Goal: Task Accomplishment & Management: Manage account settings

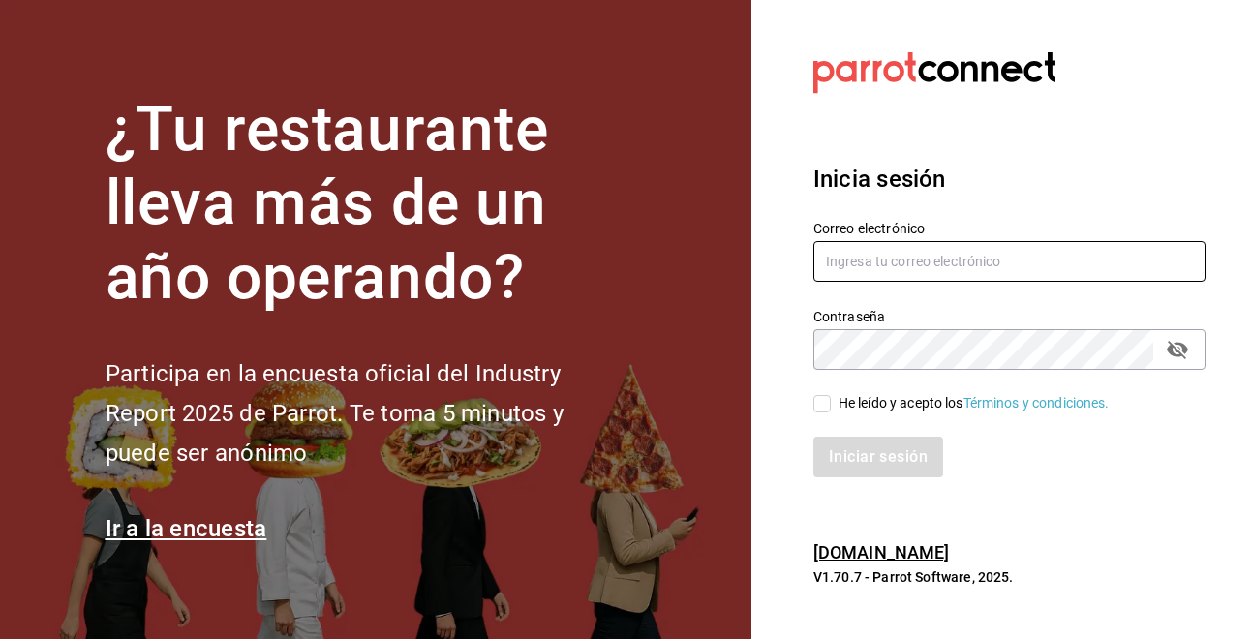
click at [956, 265] on input "text" at bounding box center [1009, 261] width 392 height 41
type input "[EMAIL_ADDRESS][DOMAIN_NAME]"
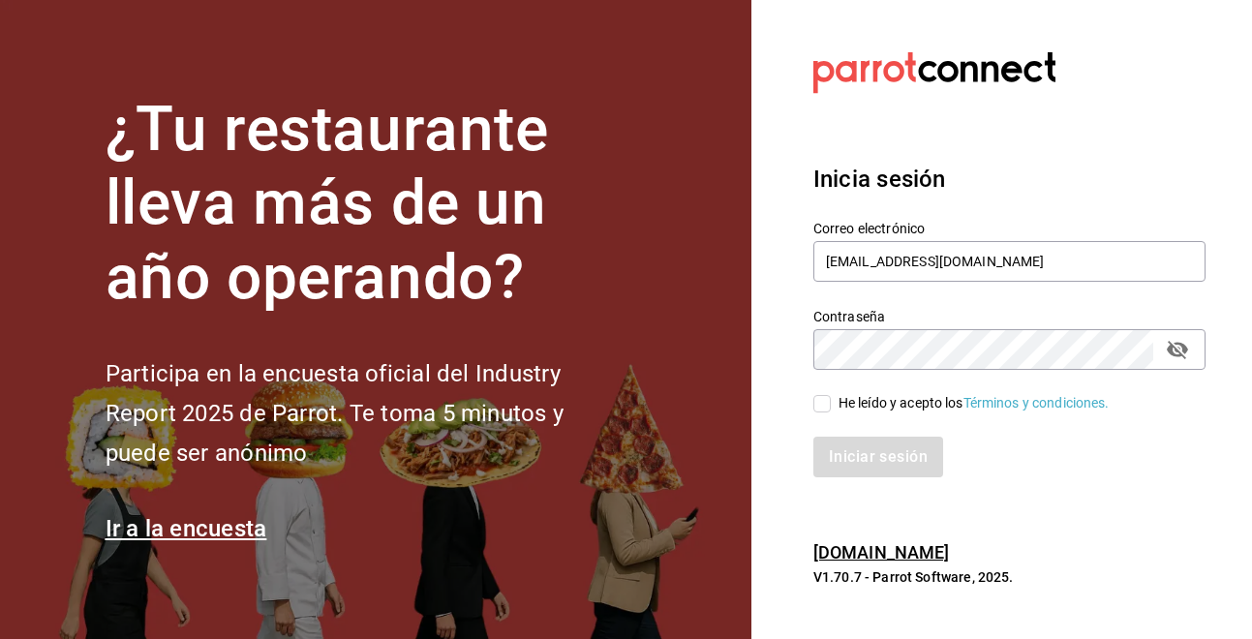
click at [829, 404] on input "He leído y acepto los Términos y condiciones." at bounding box center [821, 403] width 17 height 17
checkbox input "true"
click at [865, 457] on button "Iniciar sesión" at bounding box center [879, 457] width 132 height 41
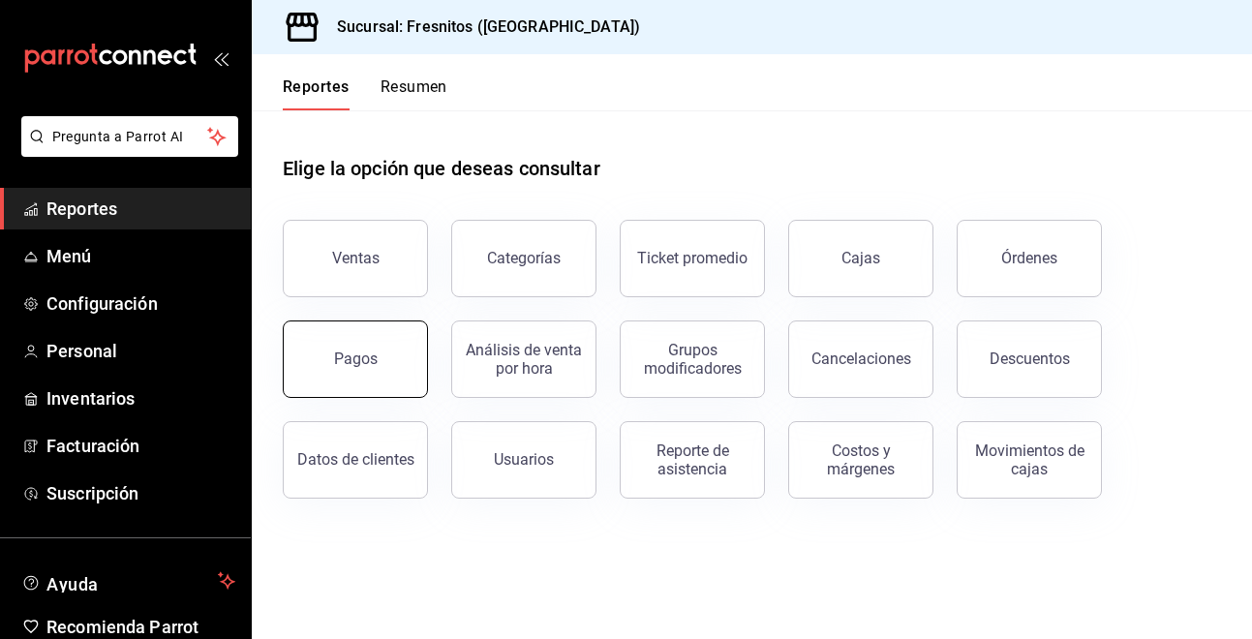
click at [372, 373] on button "Pagos" at bounding box center [355, 358] width 145 height 77
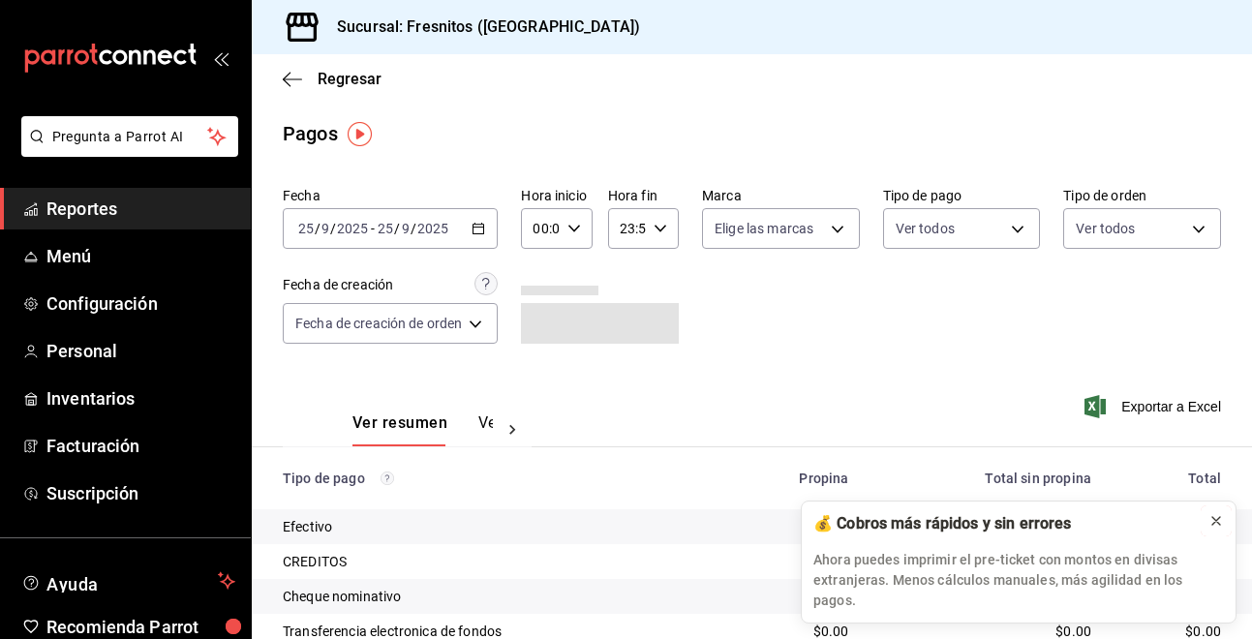
click at [1210, 529] on icon at bounding box center [1215, 520] width 15 height 15
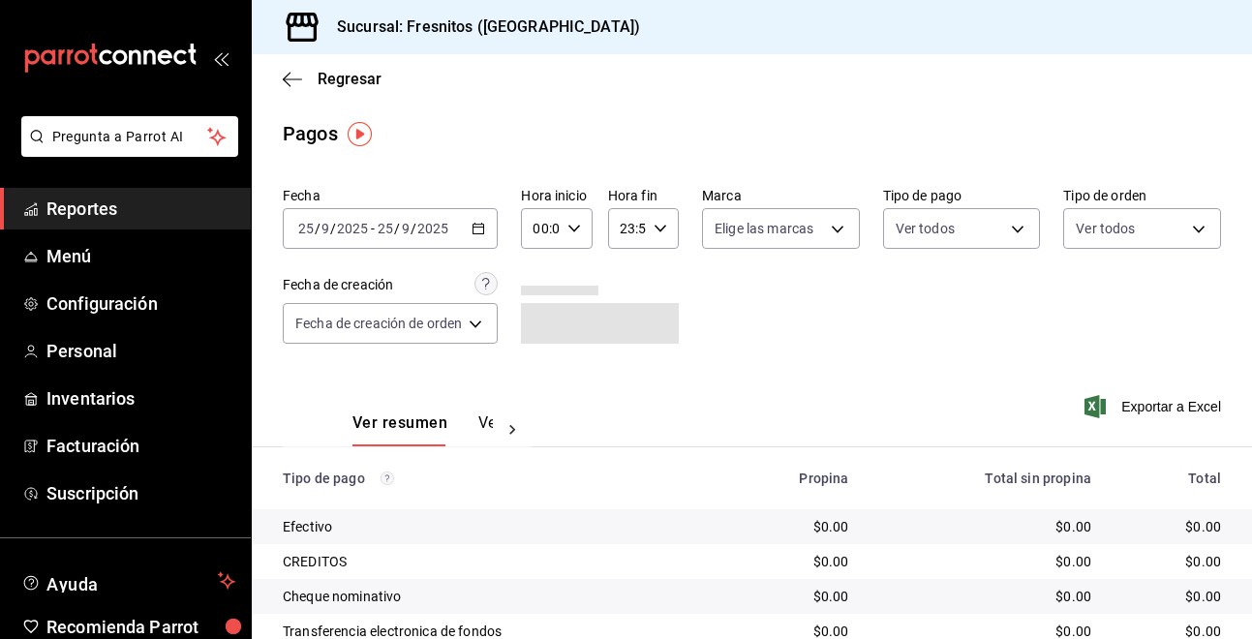
click at [482, 231] on icon "button" at bounding box center [478, 229] width 14 height 14
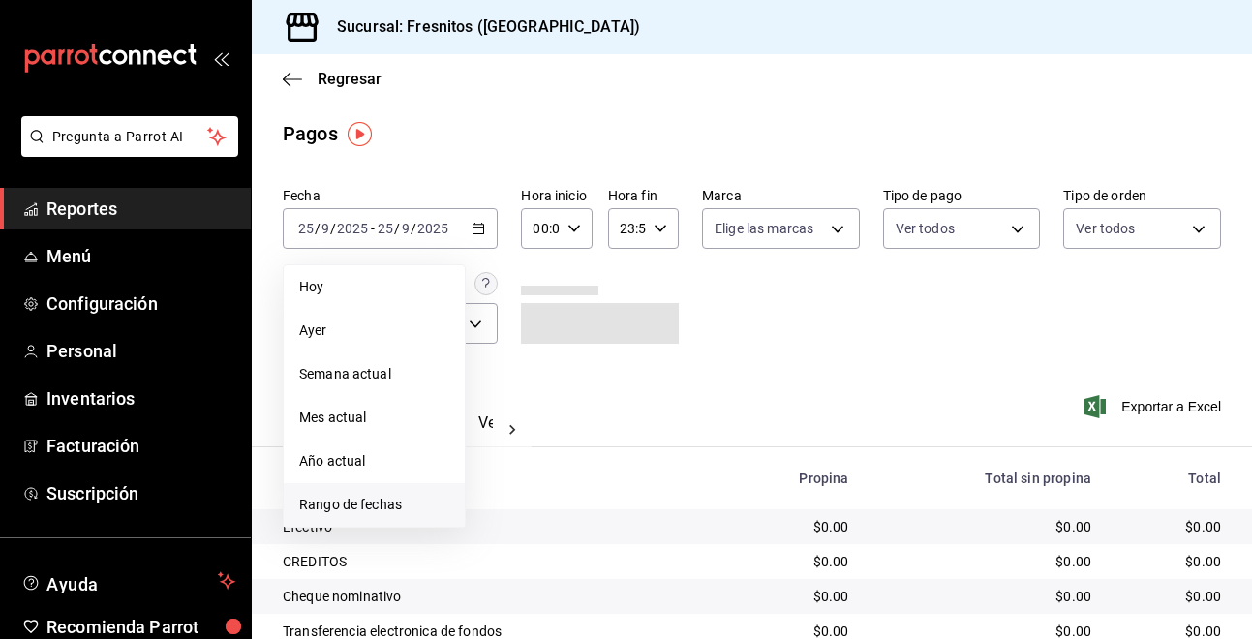
click at [387, 495] on span "Rango de fechas" at bounding box center [374, 505] width 150 height 20
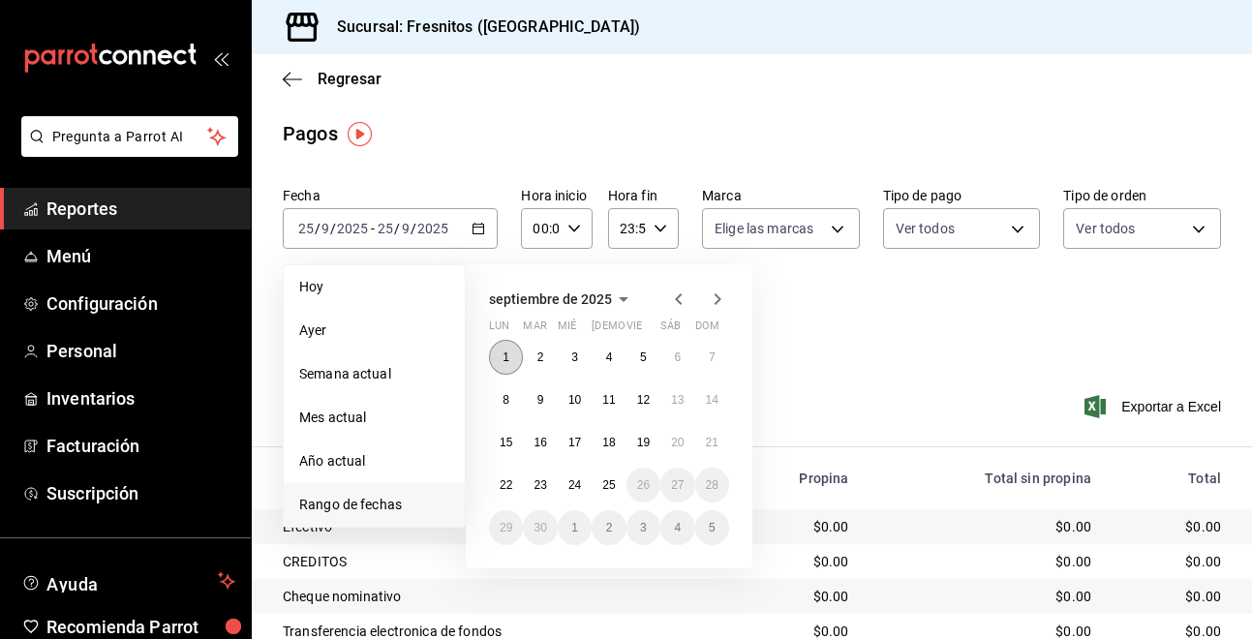
click at [510, 355] on button "1" at bounding box center [506, 357] width 34 height 35
drag, startPoint x: 510, startPoint y: 354, endPoint x: 586, endPoint y: 489, distance: 154.3
click at [586, 489] on div "1 2 3 4 5 6 7 8 9 10 11 12 13 14 15 16 17 18 19 20 21 22 23 24 25 26 27 28 29 3…" at bounding box center [609, 442] width 240 height 205
click at [586, 489] on button "24" at bounding box center [575, 485] width 34 height 35
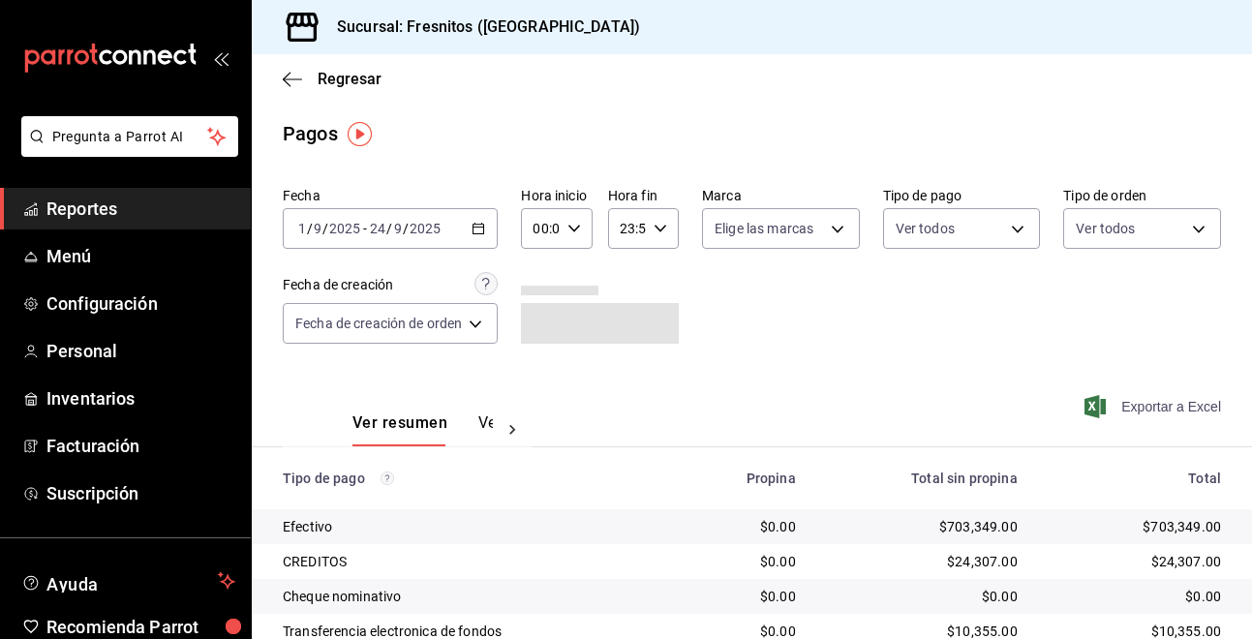
click at [1119, 409] on span "Exportar a Excel" at bounding box center [1154, 406] width 133 height 23
click at [82, 358] on span "Personal" at bounding box center [140, 351] width 189 height 26
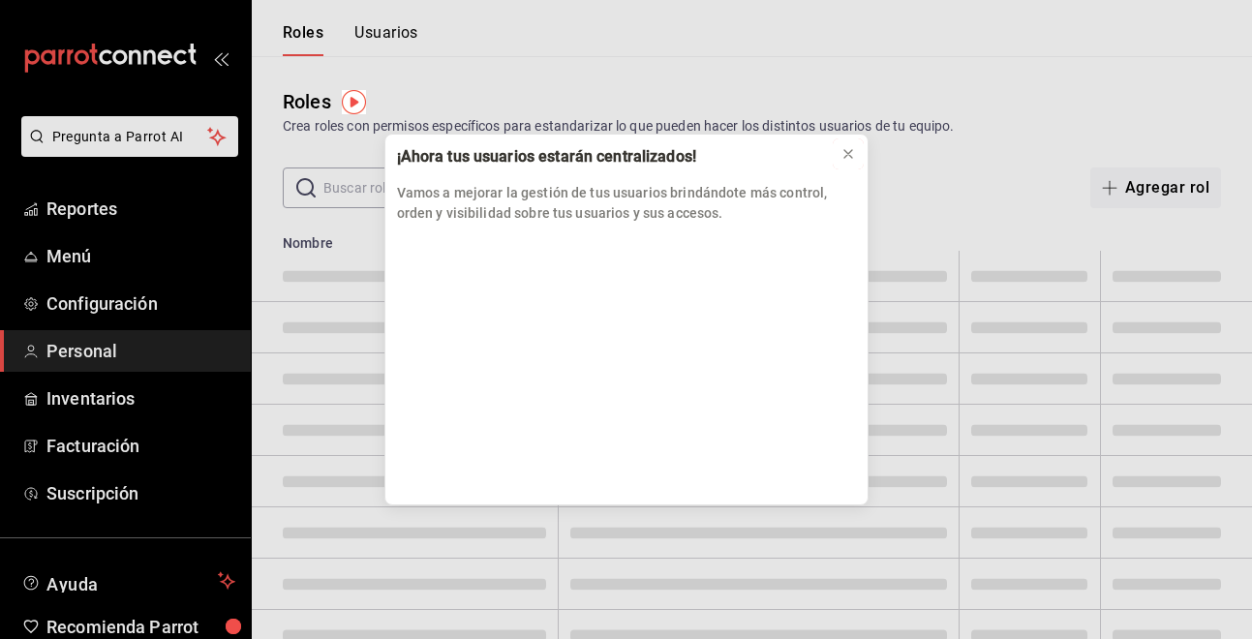
click at [846, 148] on icon at bounding box center [847, 153] width 15 height 15
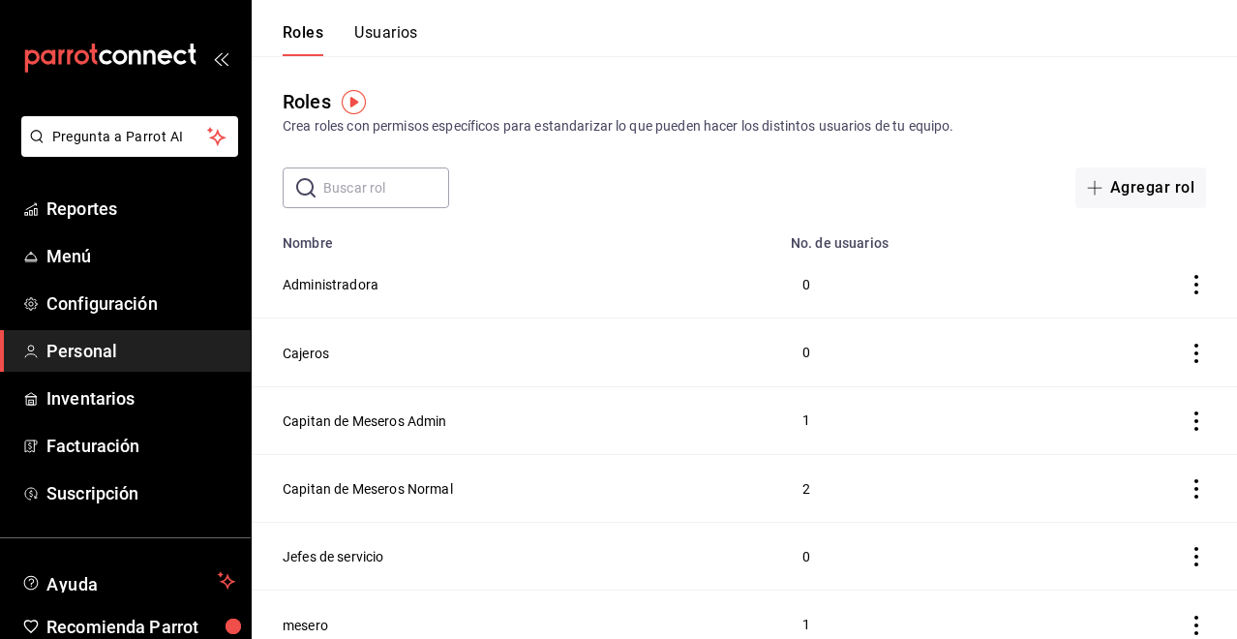
click at [394, 198] on input "text" at bounding box center [386, 187] width 126 height 39
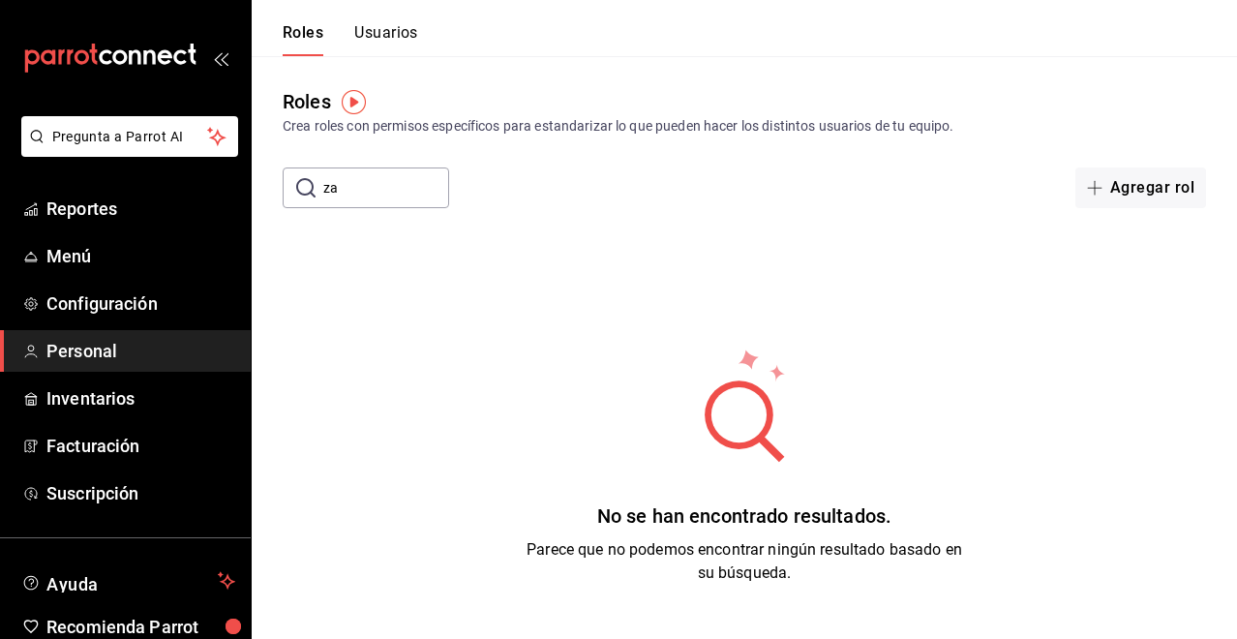
type input "zaira"
click at [352, 105] on img "button" at bounding box center [354, 102] width 24 height 24
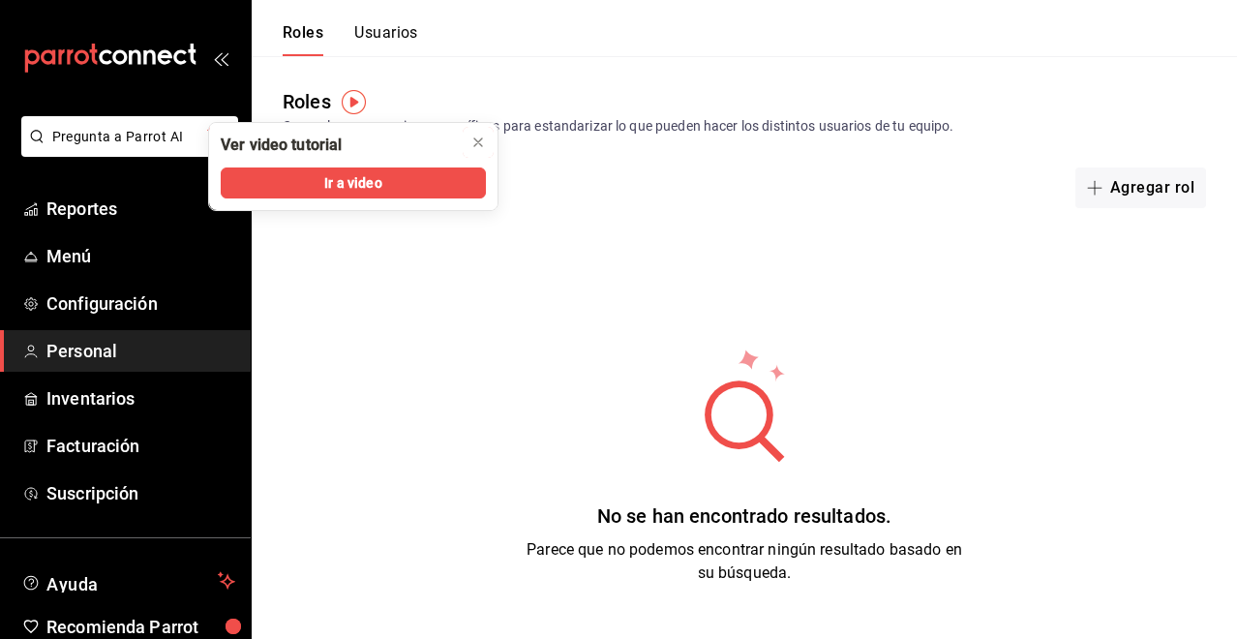
click at [481, 138] on icon "close" at bounding box center [477, 142] width 15 height 15
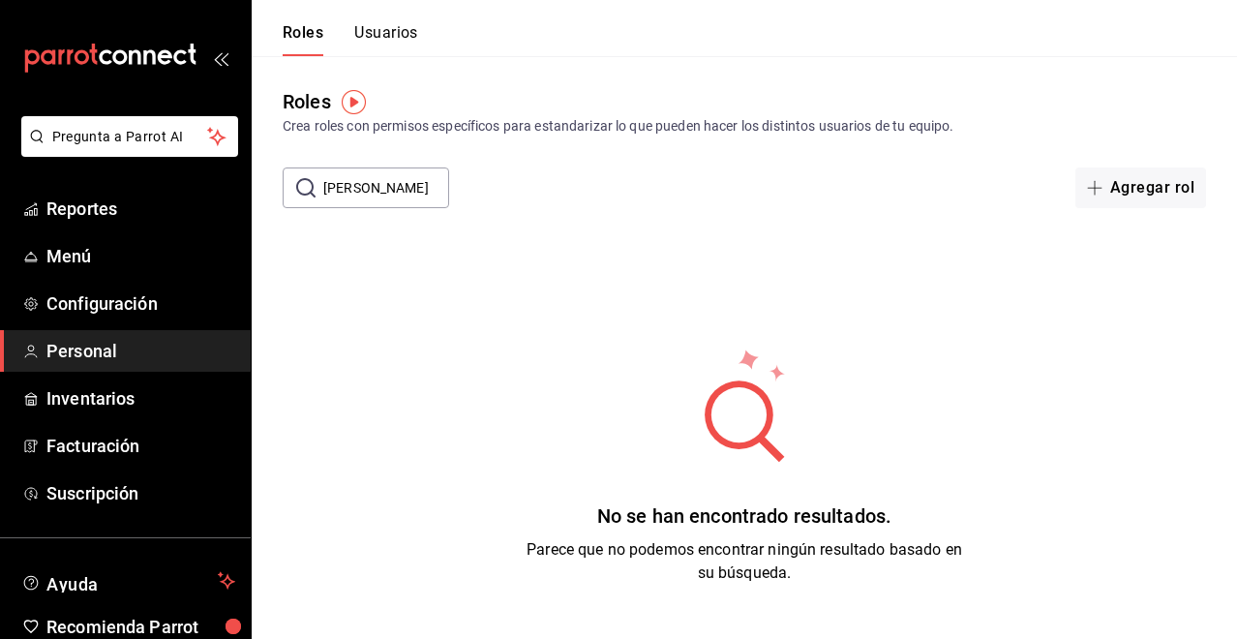
click at [499, 312] on div "No se han encontrado resultados. Parece que no podemos encontrar ningún resulta…" at bounding box center [744, 466] width 985 height 484
click at [308, 190] on icon at bounding box center [305, 187] width 19 height 19
click at [470, 358] on div "No se han encontrado resultados. Parece que no podemos encontrar ningún resulta…" at bounding box center [744, 466] width 985 height 484
click at [375, 29] on button "Usuarios" at bounding box center [386, 39] width 64 height 33
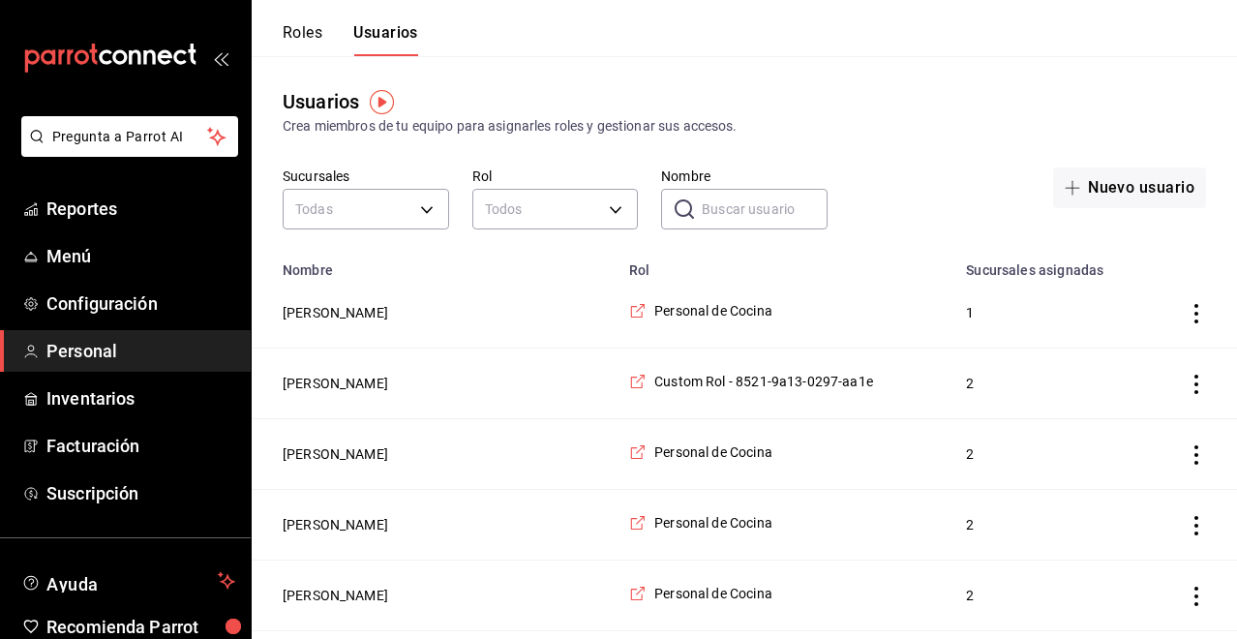
click at [1194, 317] on icon "actions" at bounding box center [1196, 313] width 19 height 19
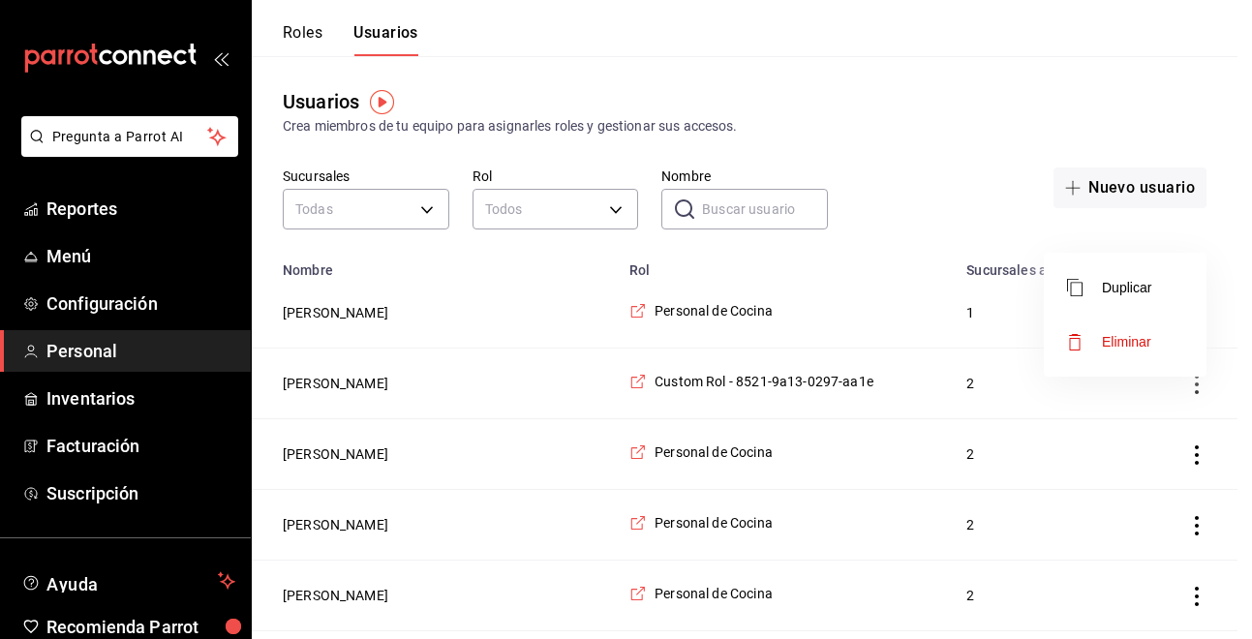
click at [604, 316] on div at bounding box center [626, 319] width 1252 height 639
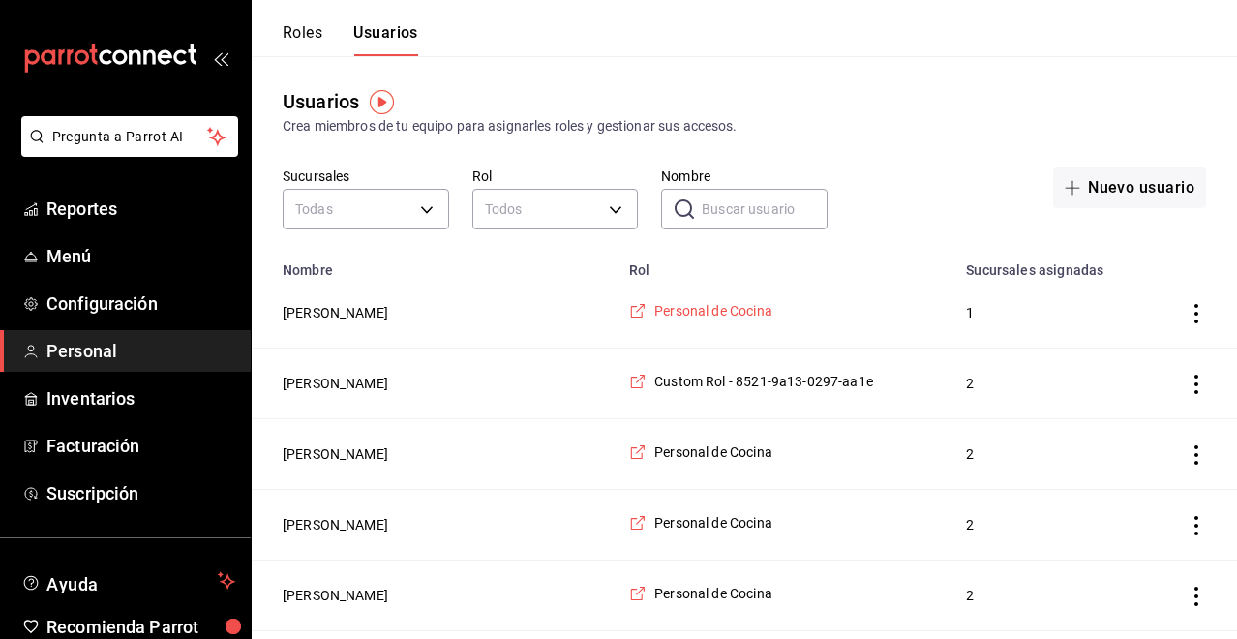
click at [669, 313] on span "Personal de Cocina" at bounding box center [713, 310] width 118 height 19
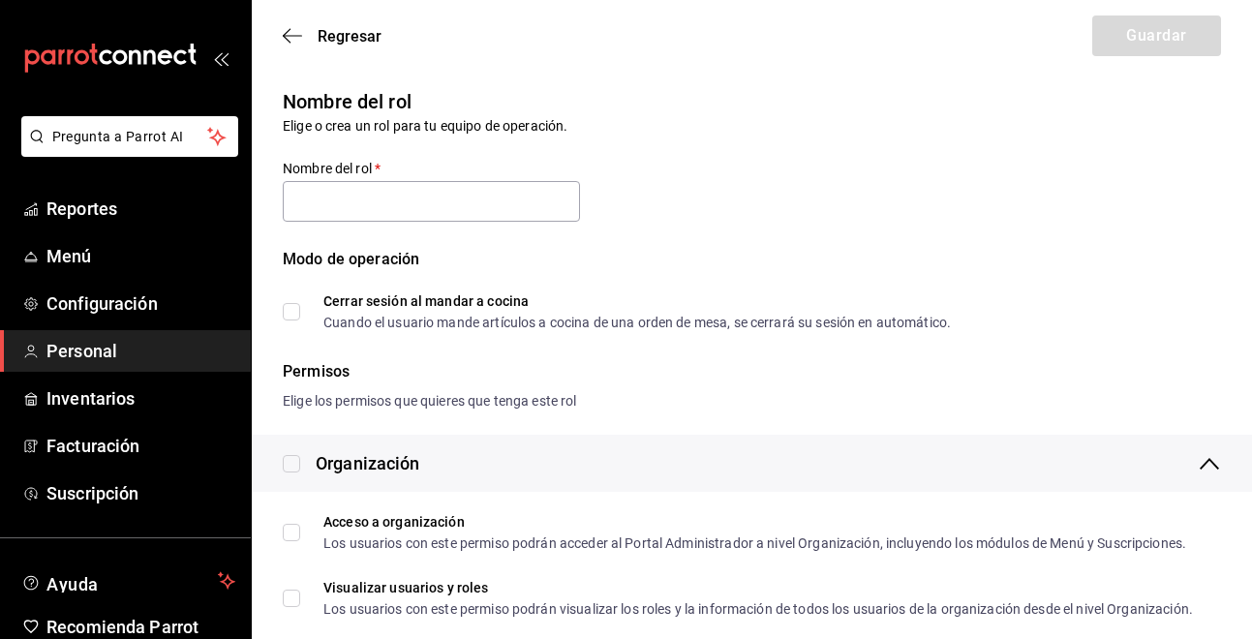
type input "Personal de Cocina"
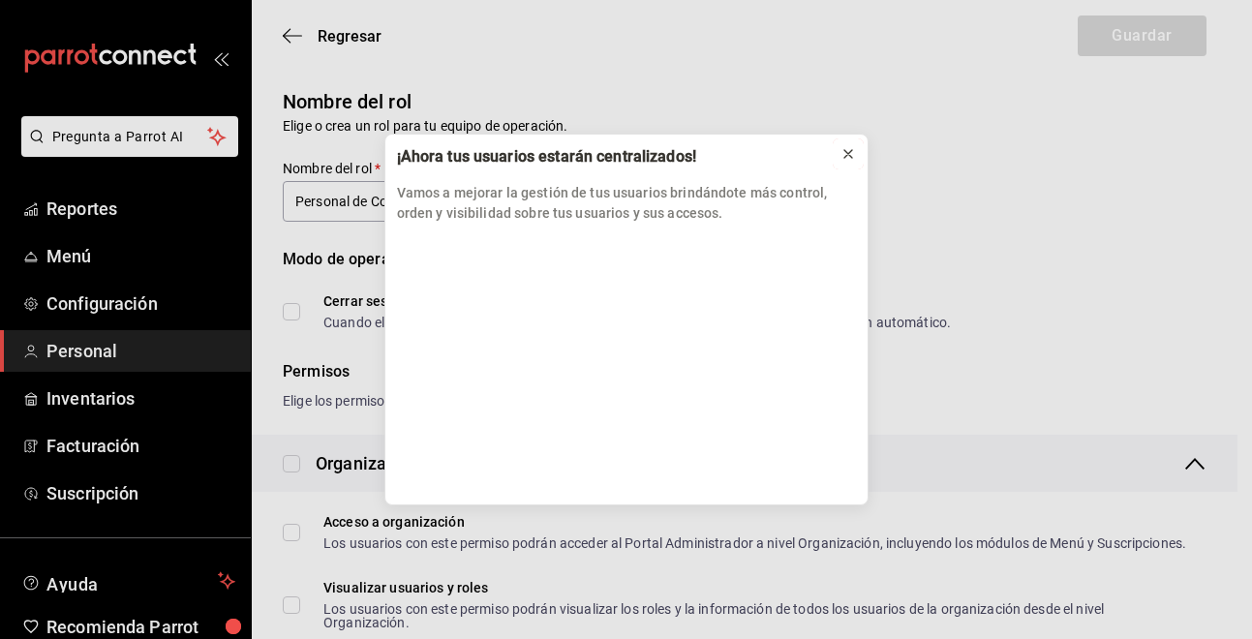
click at [852, 149] on icon at bounding box center [847, 153] width 15 height 15
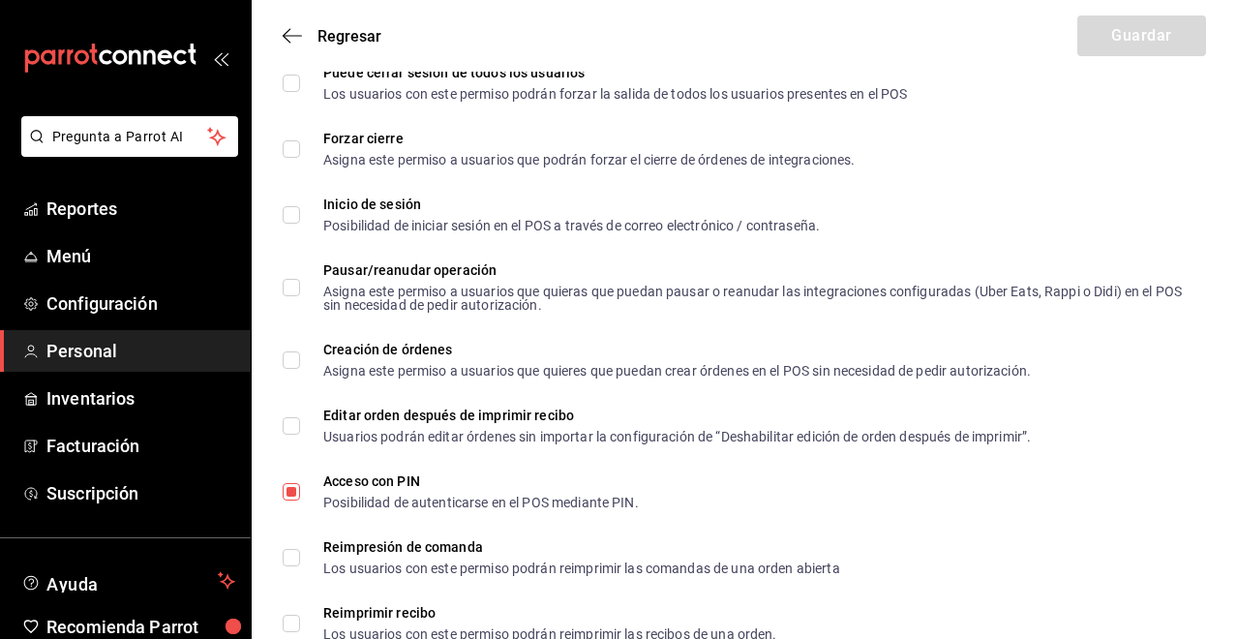
scroll to position [2517, 0]
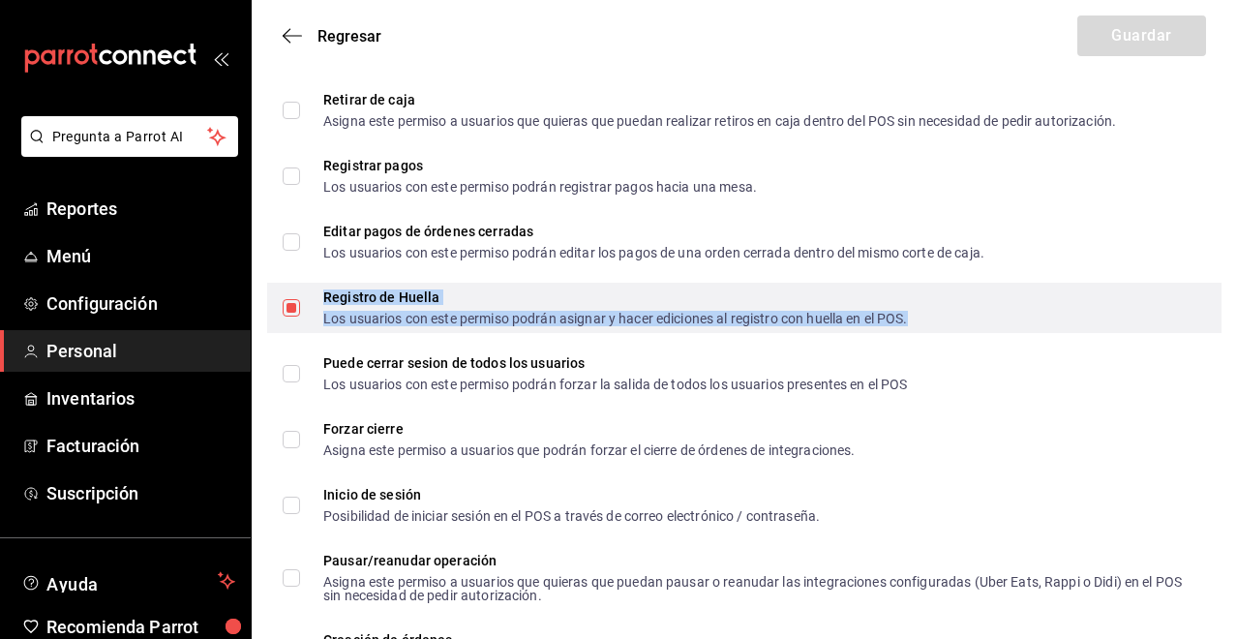
click at [416, 319] on div "Registro de Huella Los usuarios con este permiso podrán asignar y hacer edicion…" at bounding box center [615, 307] width 585 height 35
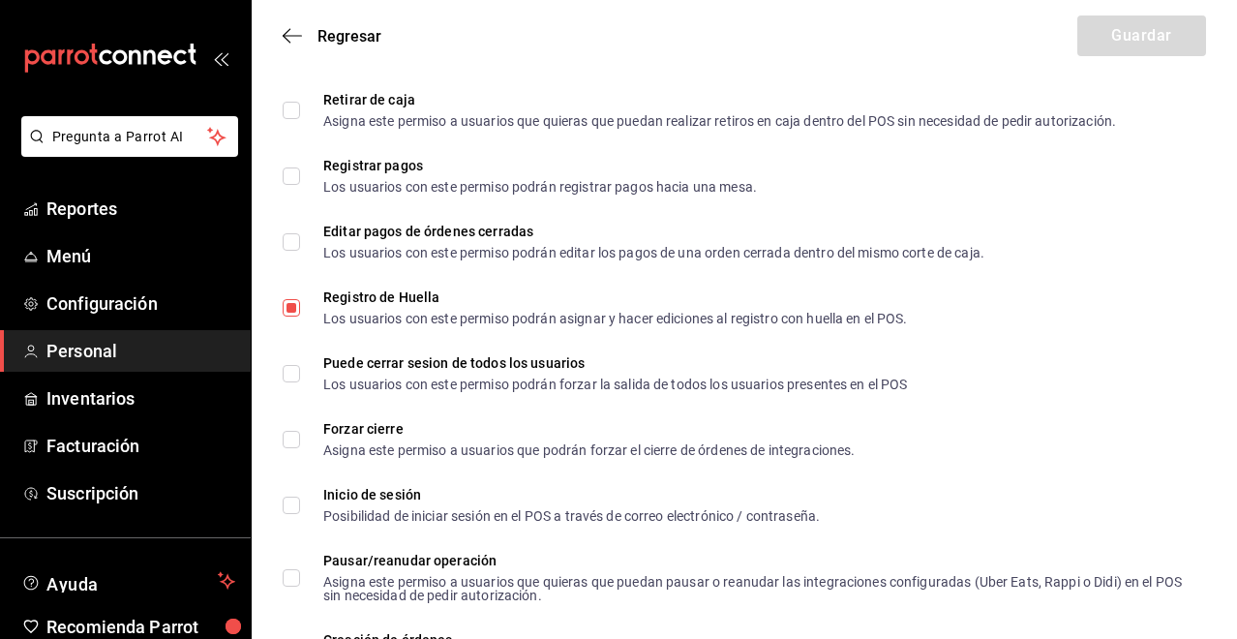
click at [1013, 407] on li "Puede cerrar sesion de todos los usuarios Los usuarios con este permiso podrán …" at bounding box center [744, 374] width 985 height 66
click at [294, 34] on icon "button" at bounding box center [292, 35] width 19 height 17
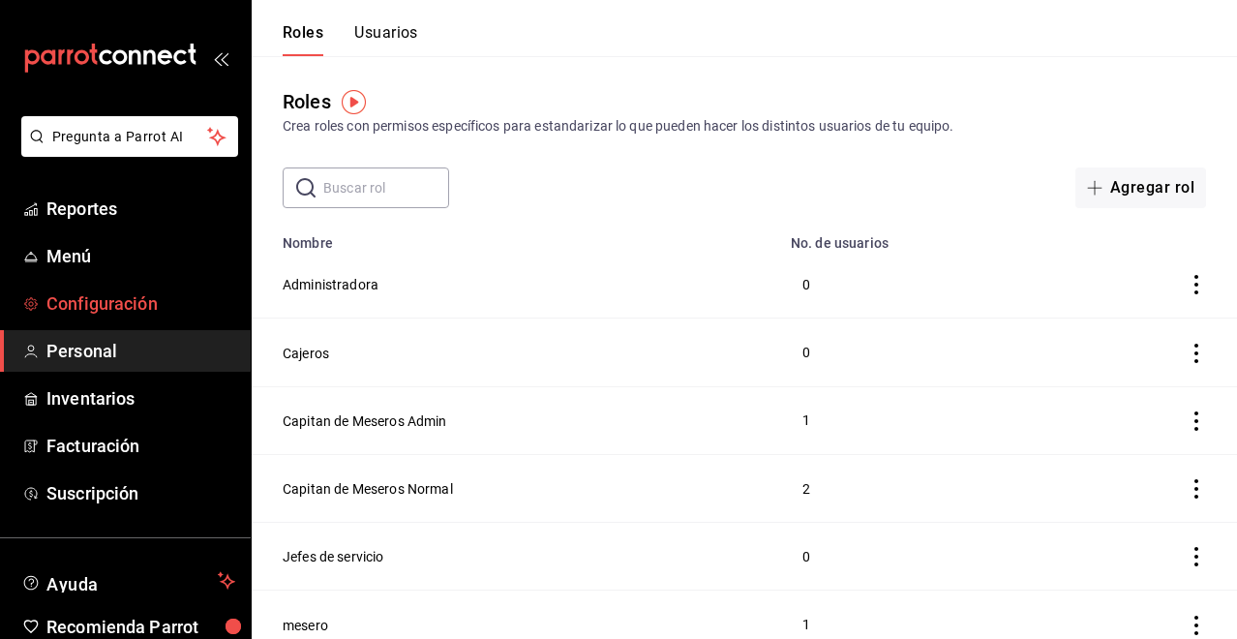
click at [150, 303] on span "Configuración" at bounding box center [140, 303] width 189 height 26
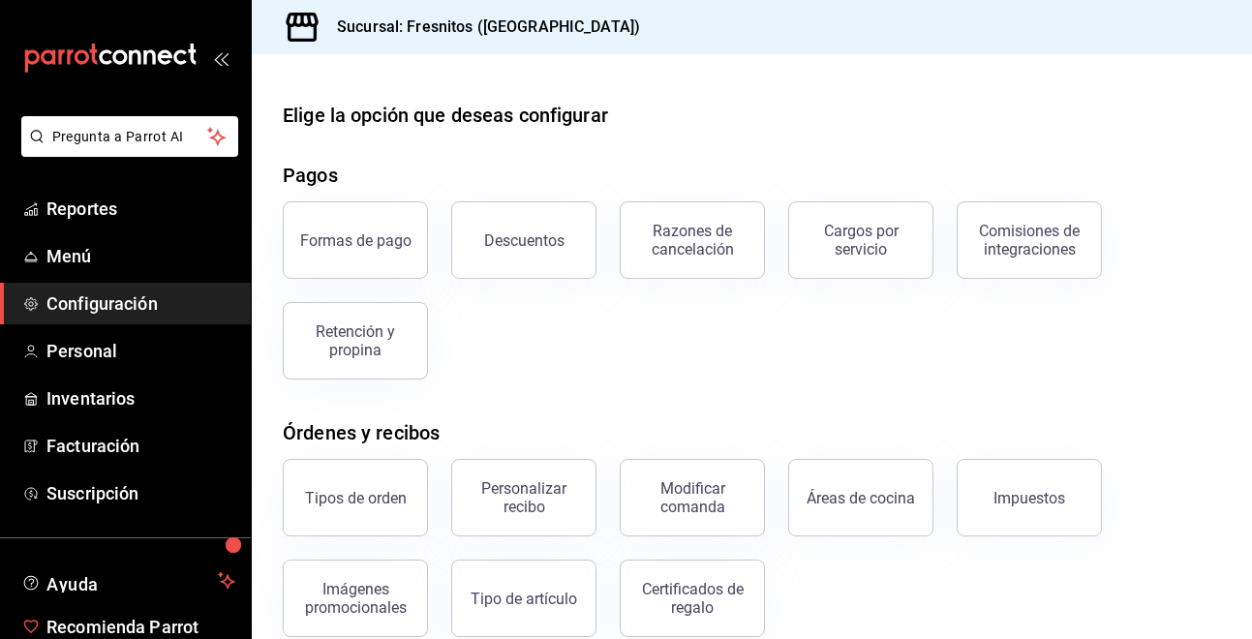
scroll to position [92, 0]
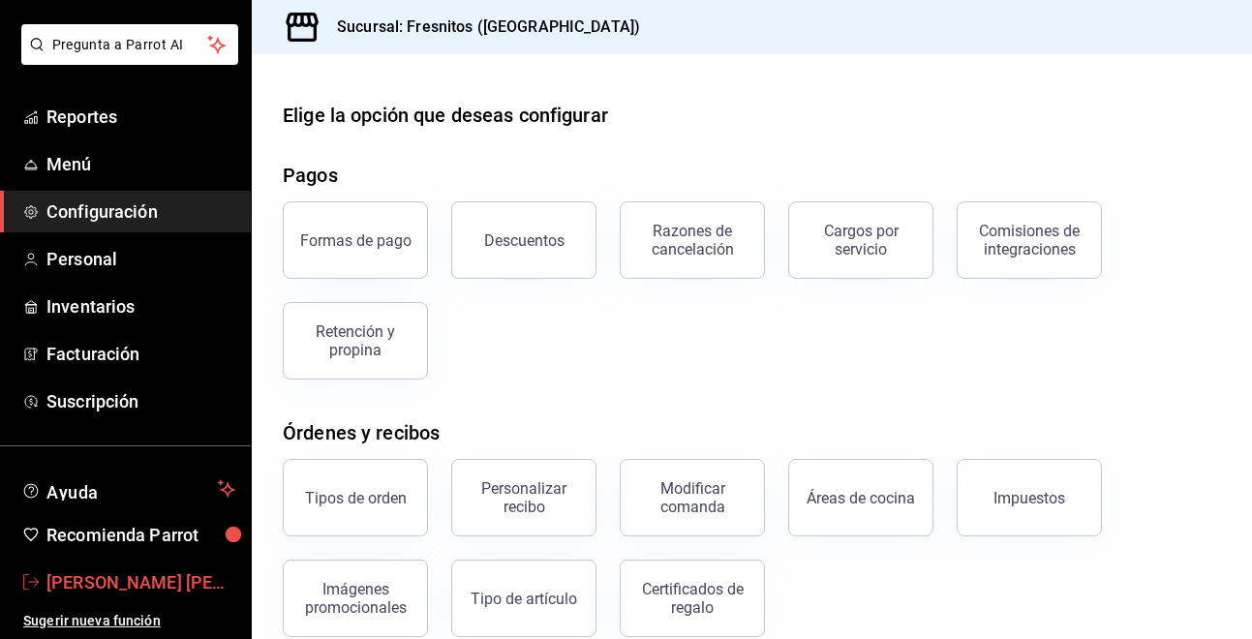
click at [143, 581] on span "Aryza Flores valdes" at bounding box center [140, 582] width 189 height 26
